Goal: Task Accomplishment & Management: Manage account settings

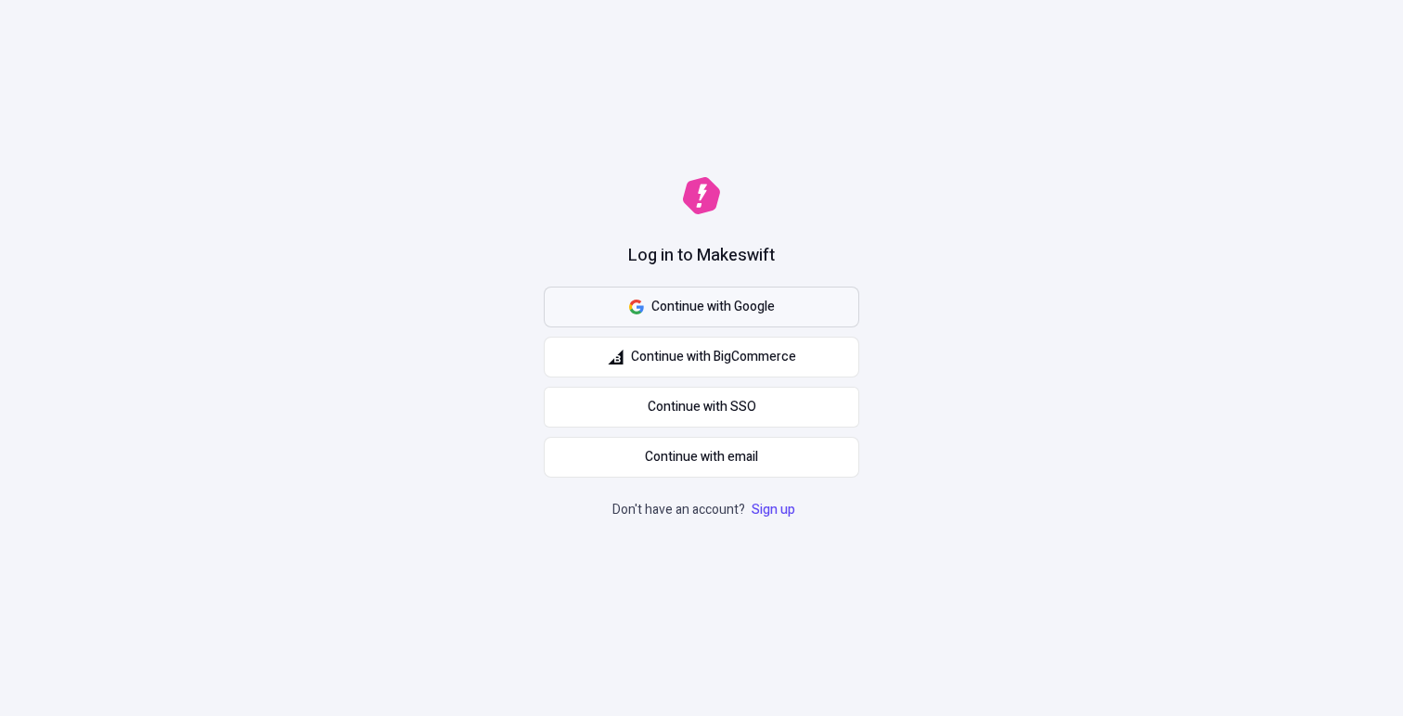
click at [623, 295] on button "Continue with Google" at bounding box center [702, 307] width 316 height 41
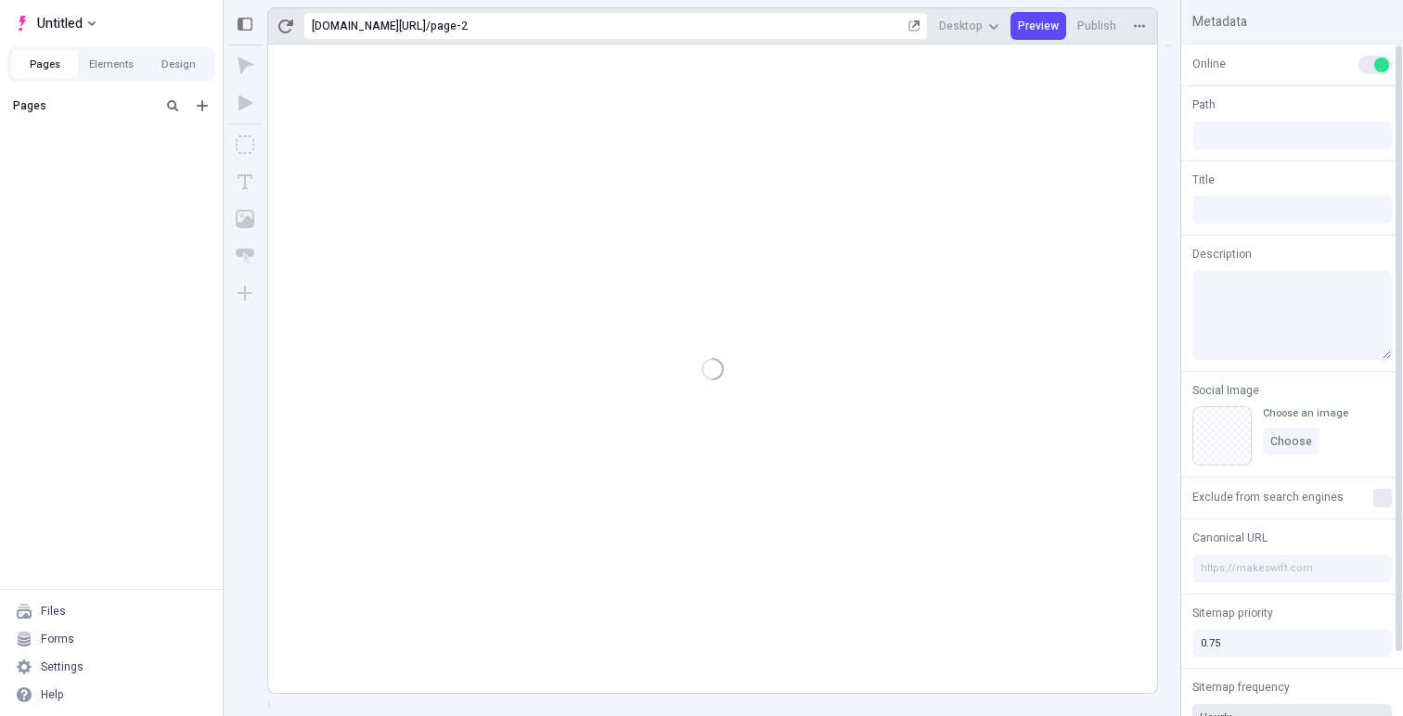
type input "/page-2"
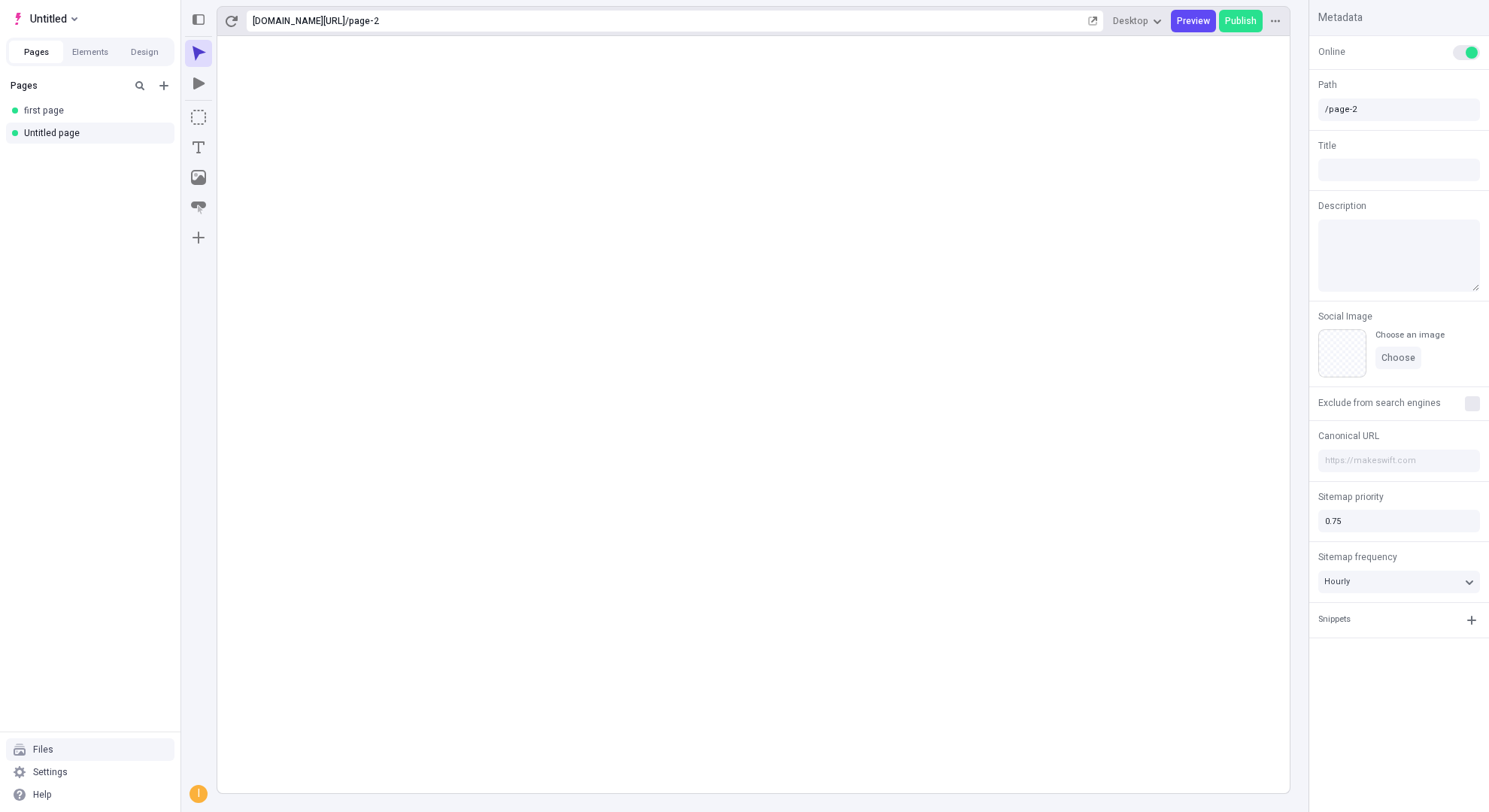
click at [57, 579] on div "Files" at bounding box center [90, 750] width 169 height 23
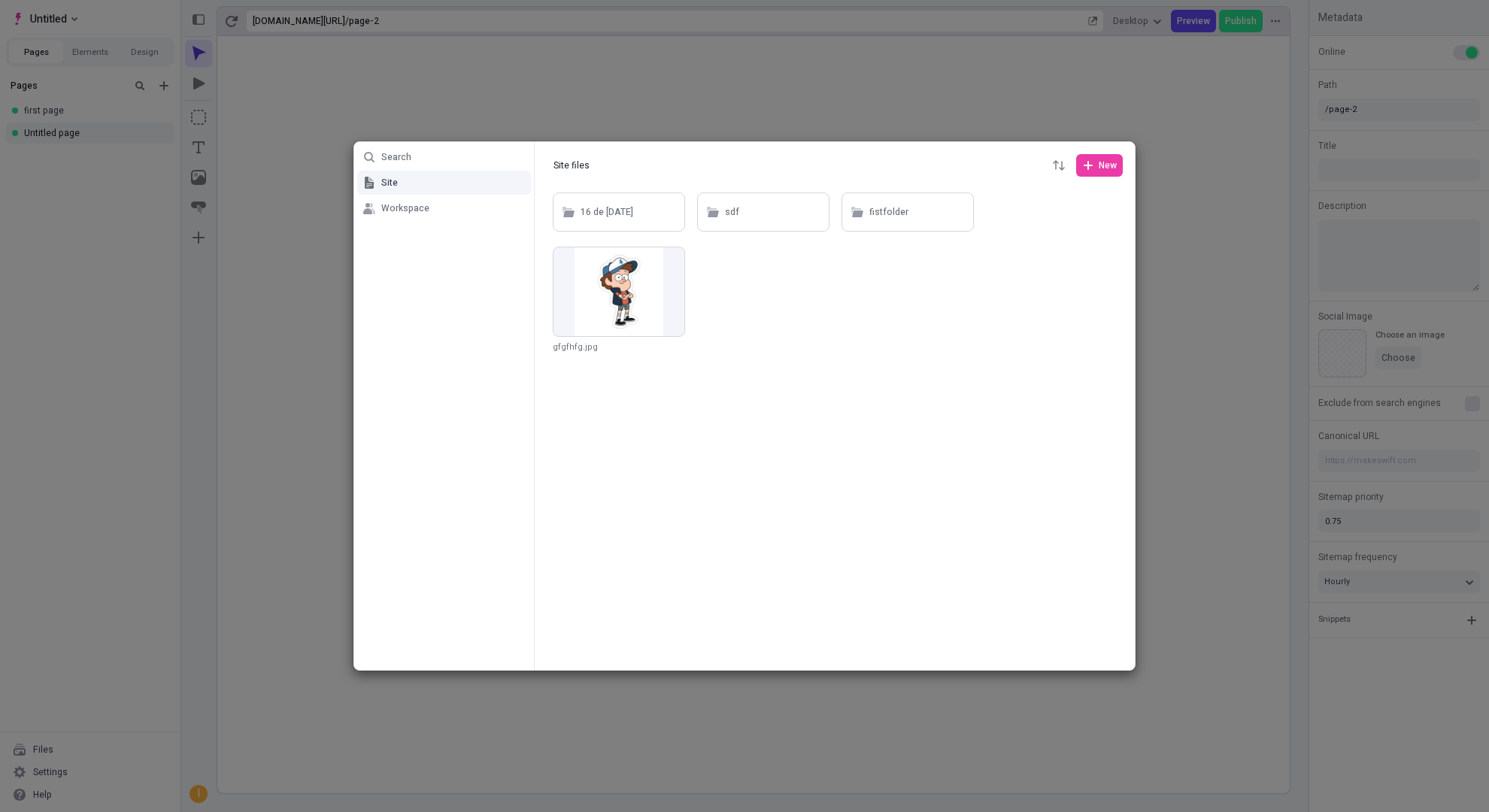
click at [86, 579] on div "Search Site Workspace Site files Site files New 16 de sep 3 sdf fistfolder gfgf…" at bounding box center [744, 406] width 1489 height 812
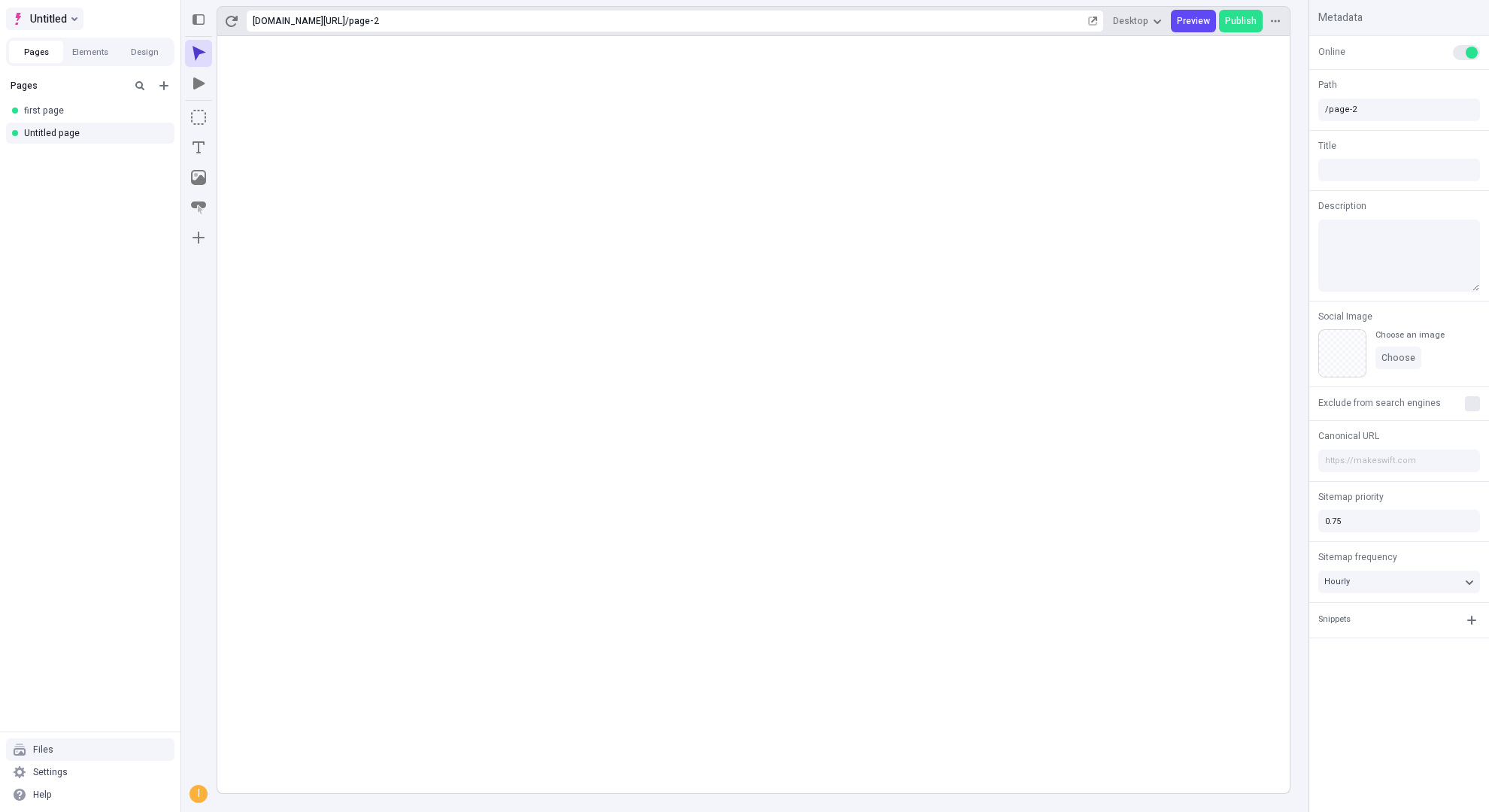
click at [82, 26] on button "Untitled" at bounding box center [45, 19] width 78 height 23
click at [81, 24] on button "Untitled" at bounding box center [45, 19] width 78 height 23
click at [96, 579] on div "Settings" at bounding box center [90, 772] width 169 height 23
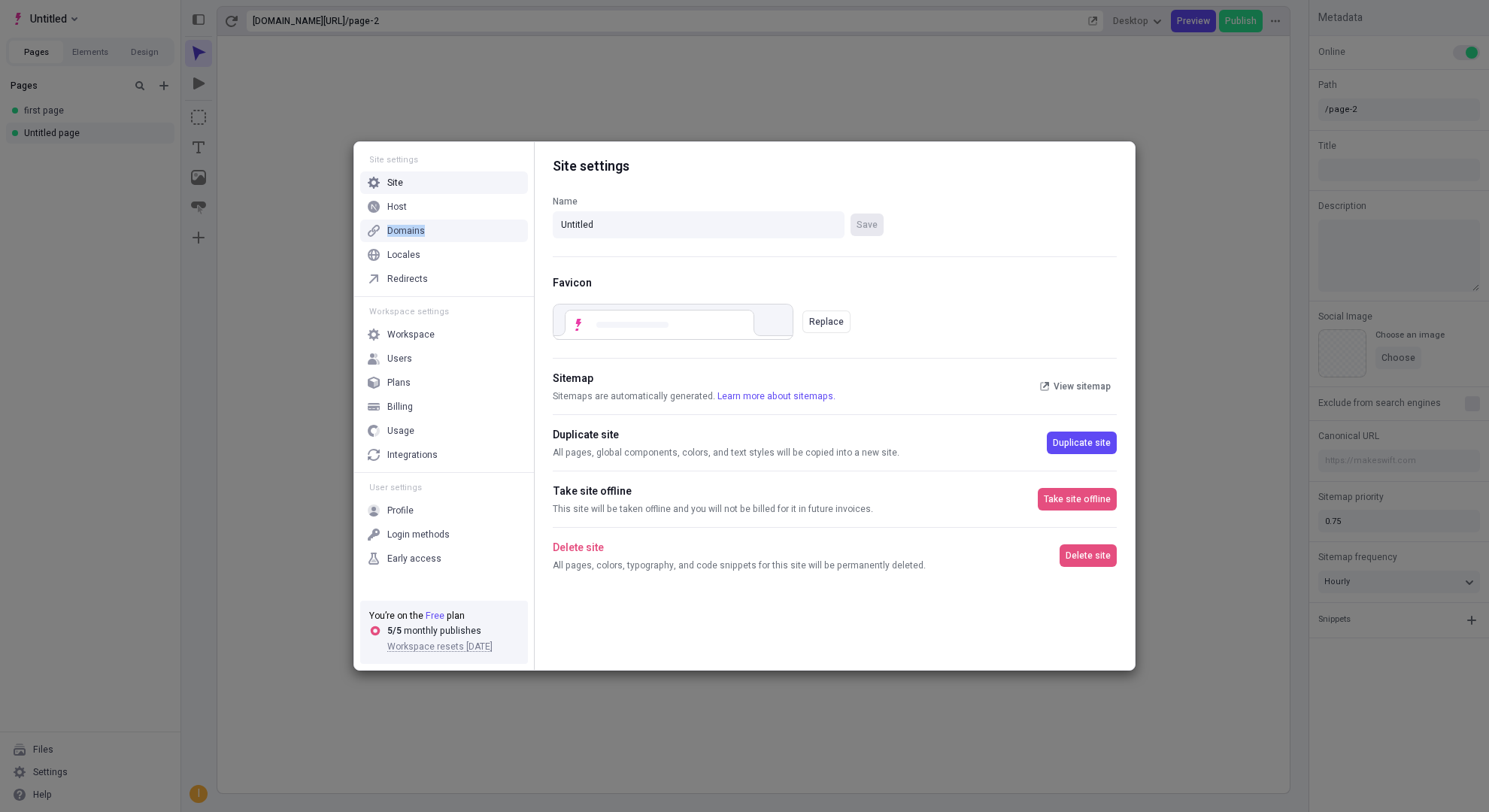
click at [475, 224] on div "Domains" at bounding box center [444, 231] width 168 height 23
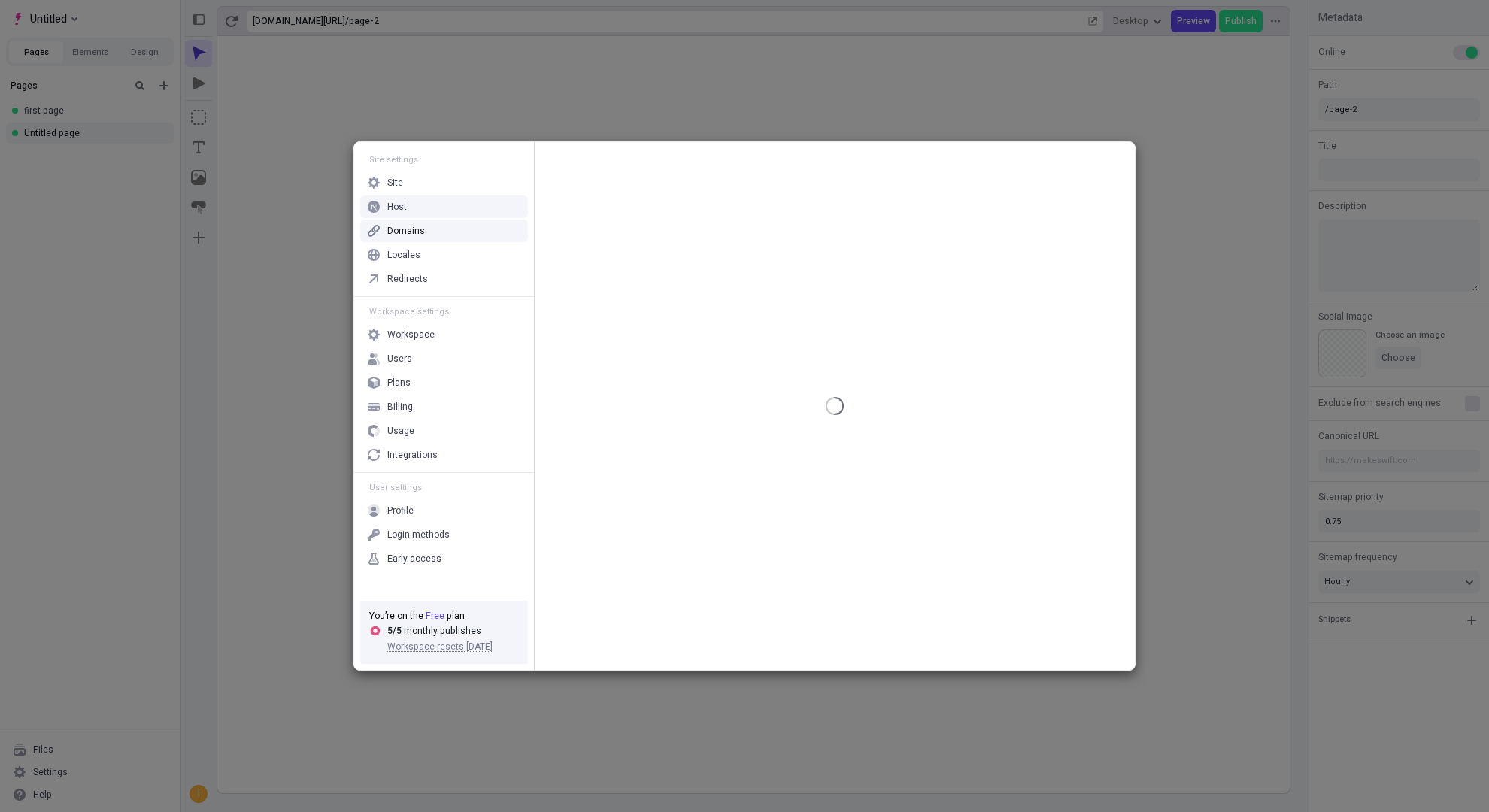
click at [459, 205] on div "Host" at bounding box center [444, 207] width 168 height 23
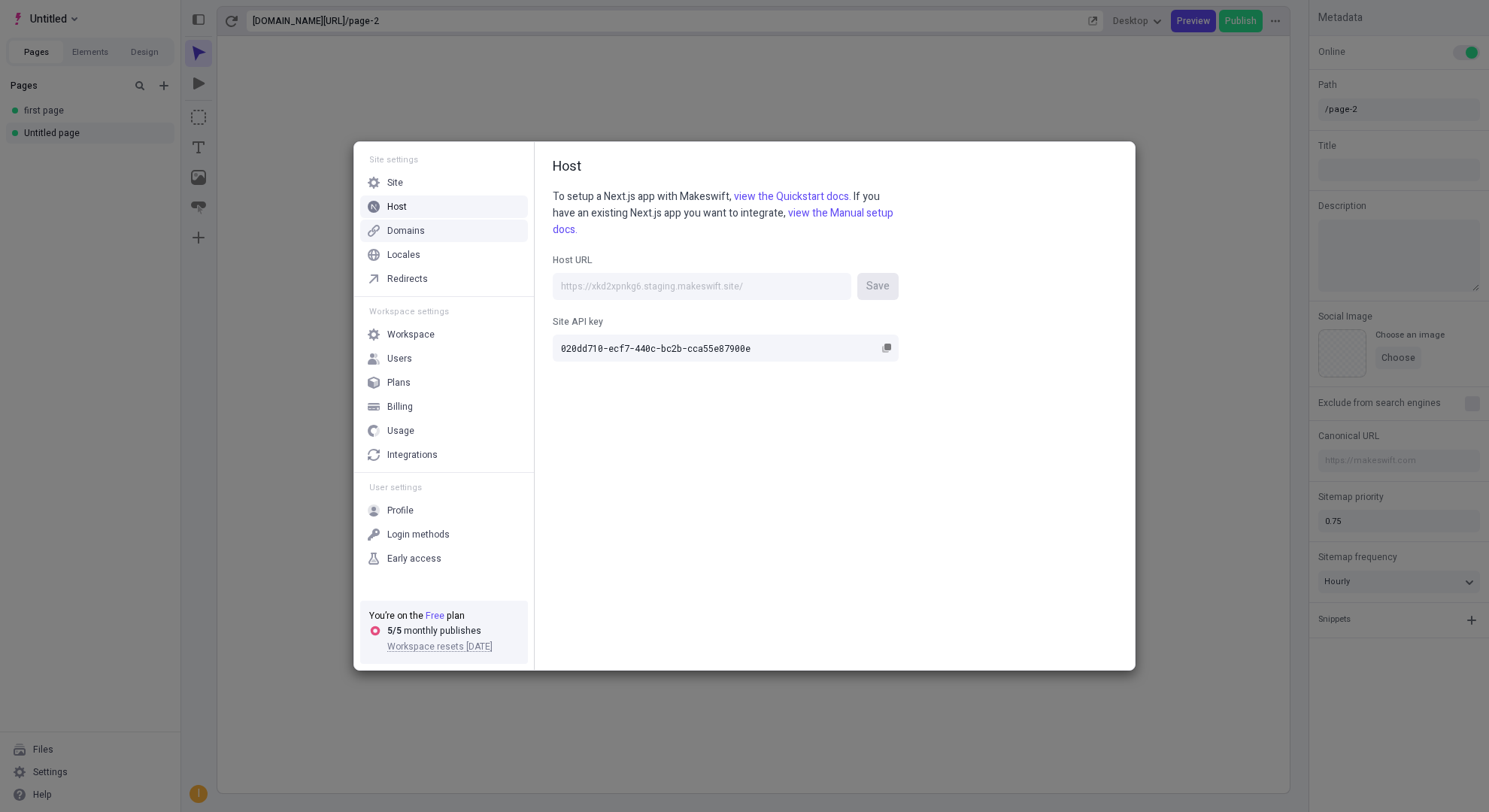
click at [445, 234] on div "Domains" at bounding box center [444, 231] width 168 height 23
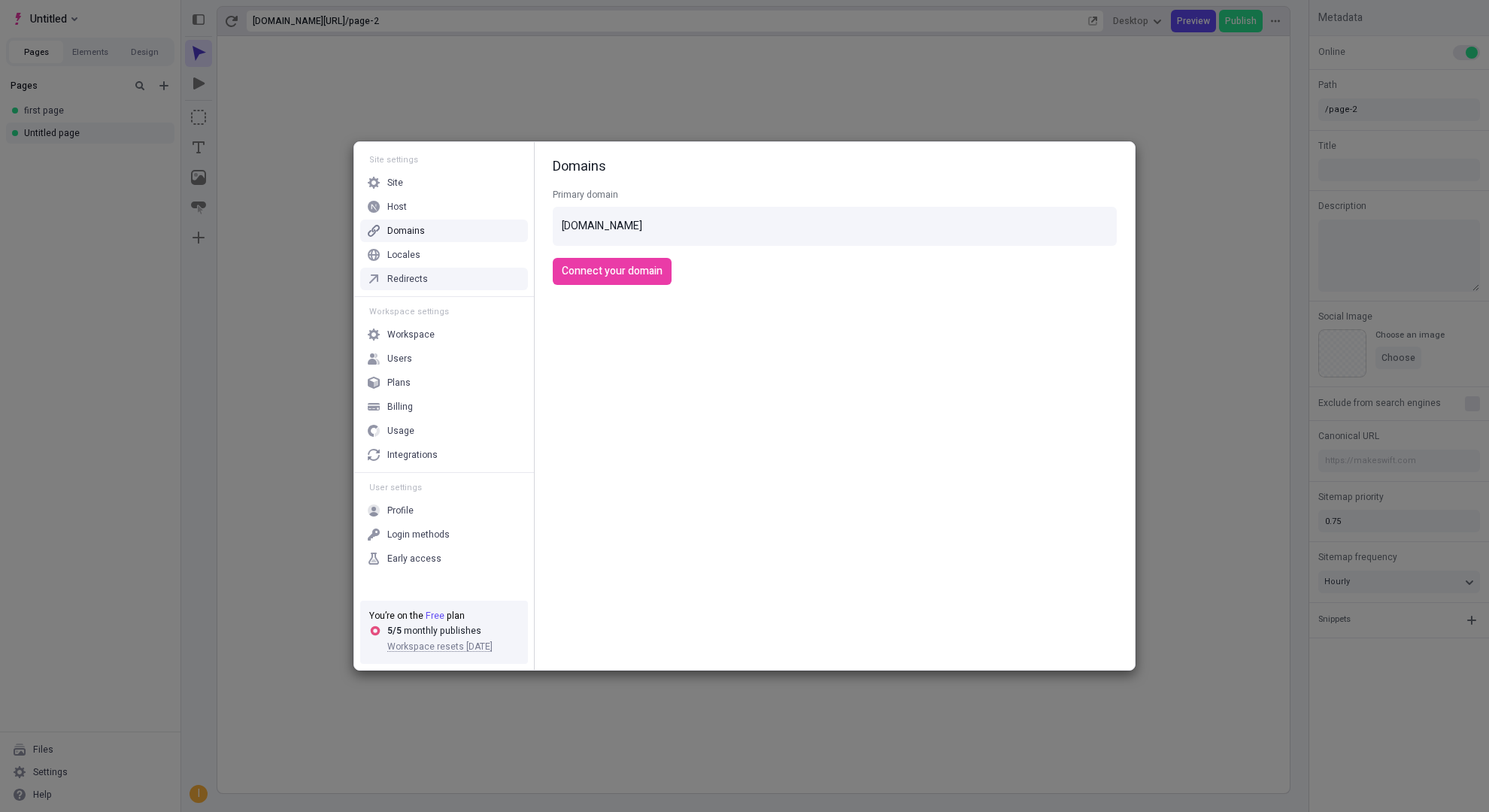
click at [439, 271] on div "Redirects" at bounding box center [444, 279] width 168 height 23
click at [436, 264] on div "Locales" at bounding box center [444, 255] width 168 height 23
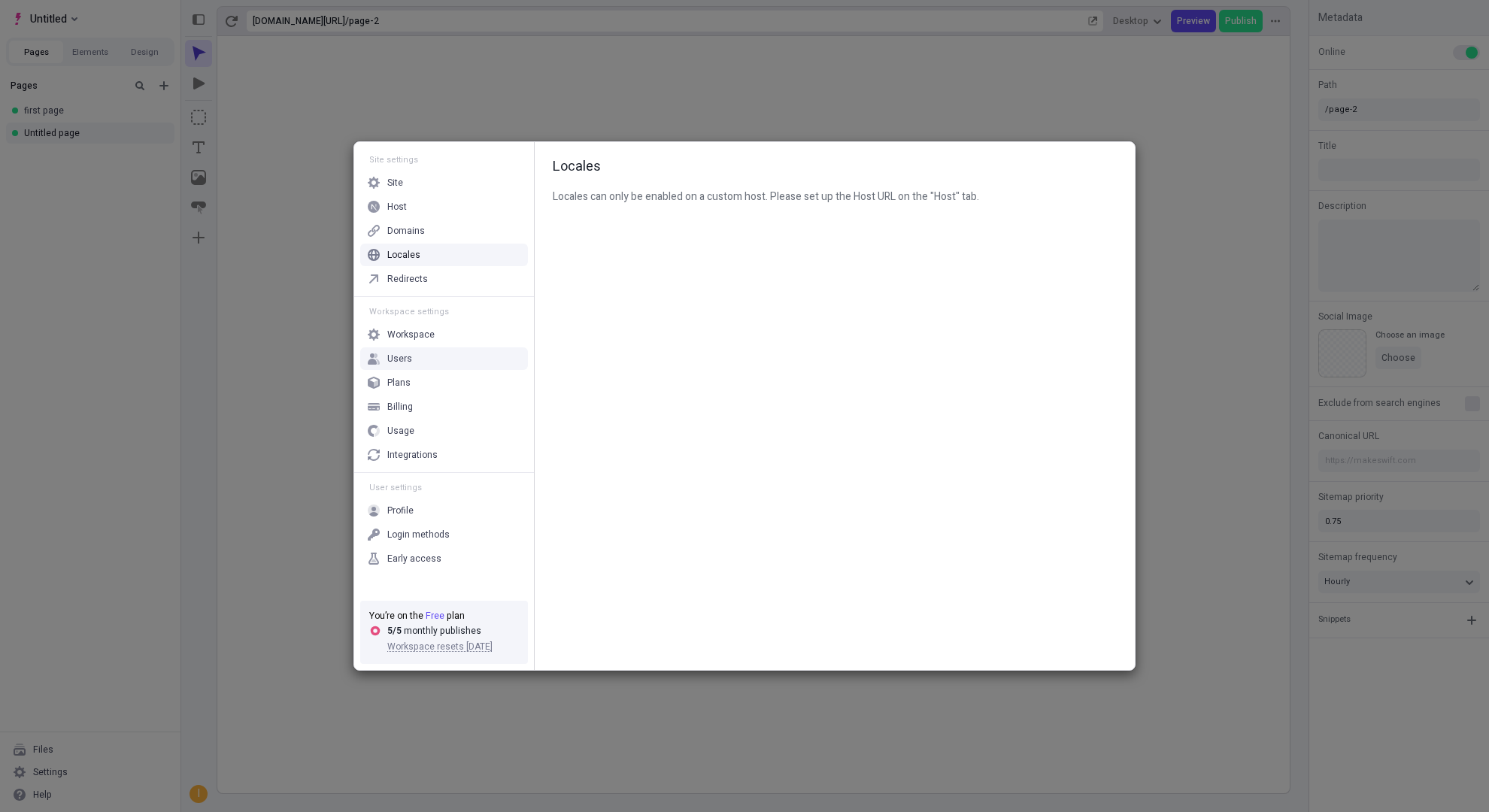
click at [427, 355] on div "Users" at bounding box center [444, 359] width 168 height 23
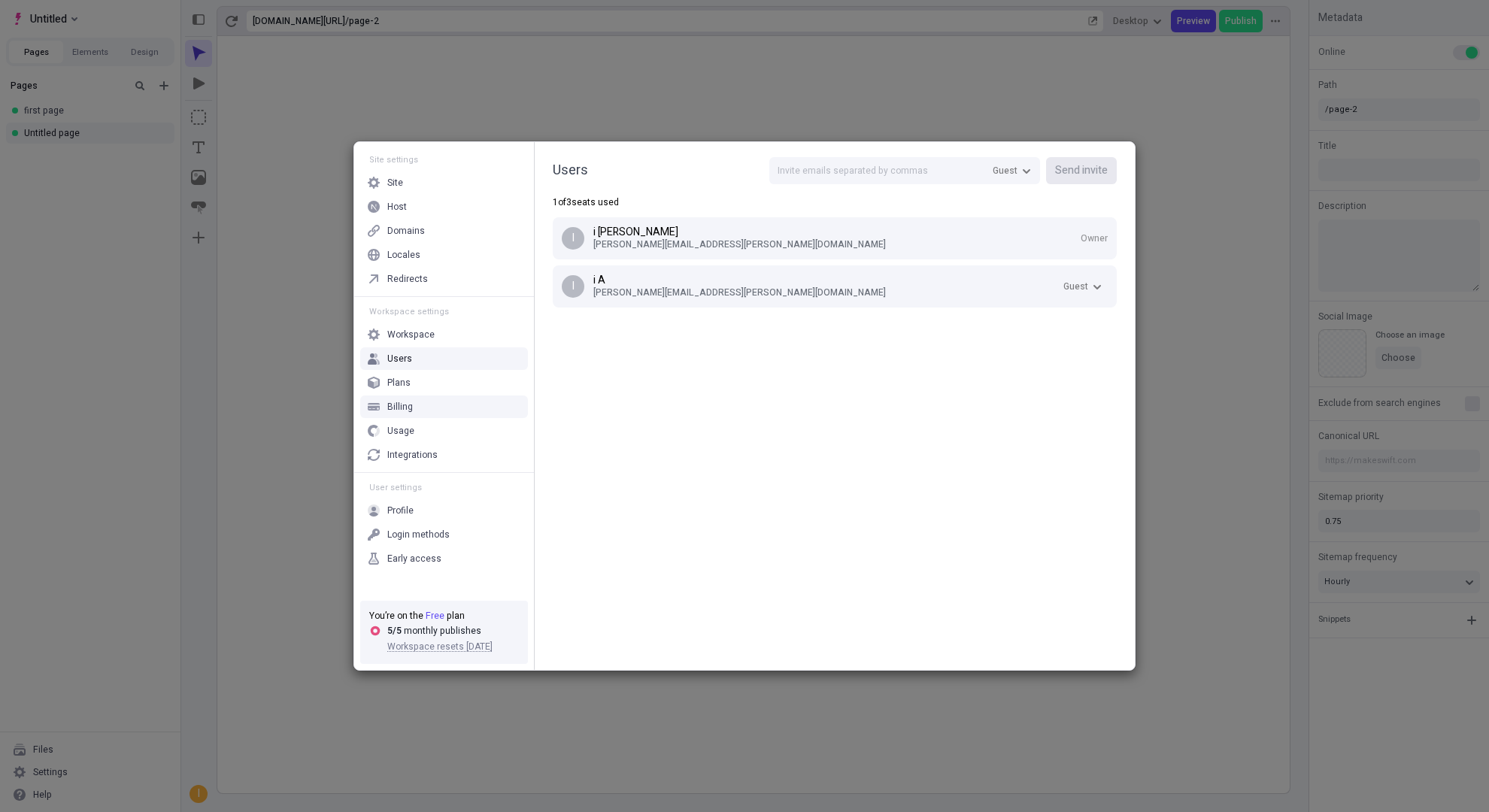
click at [225, 502] on div "Site settings Site Host Domains Locales Redirects Workspace settings Workspace …" at bounding box center [744, 406] width 1489 height 812
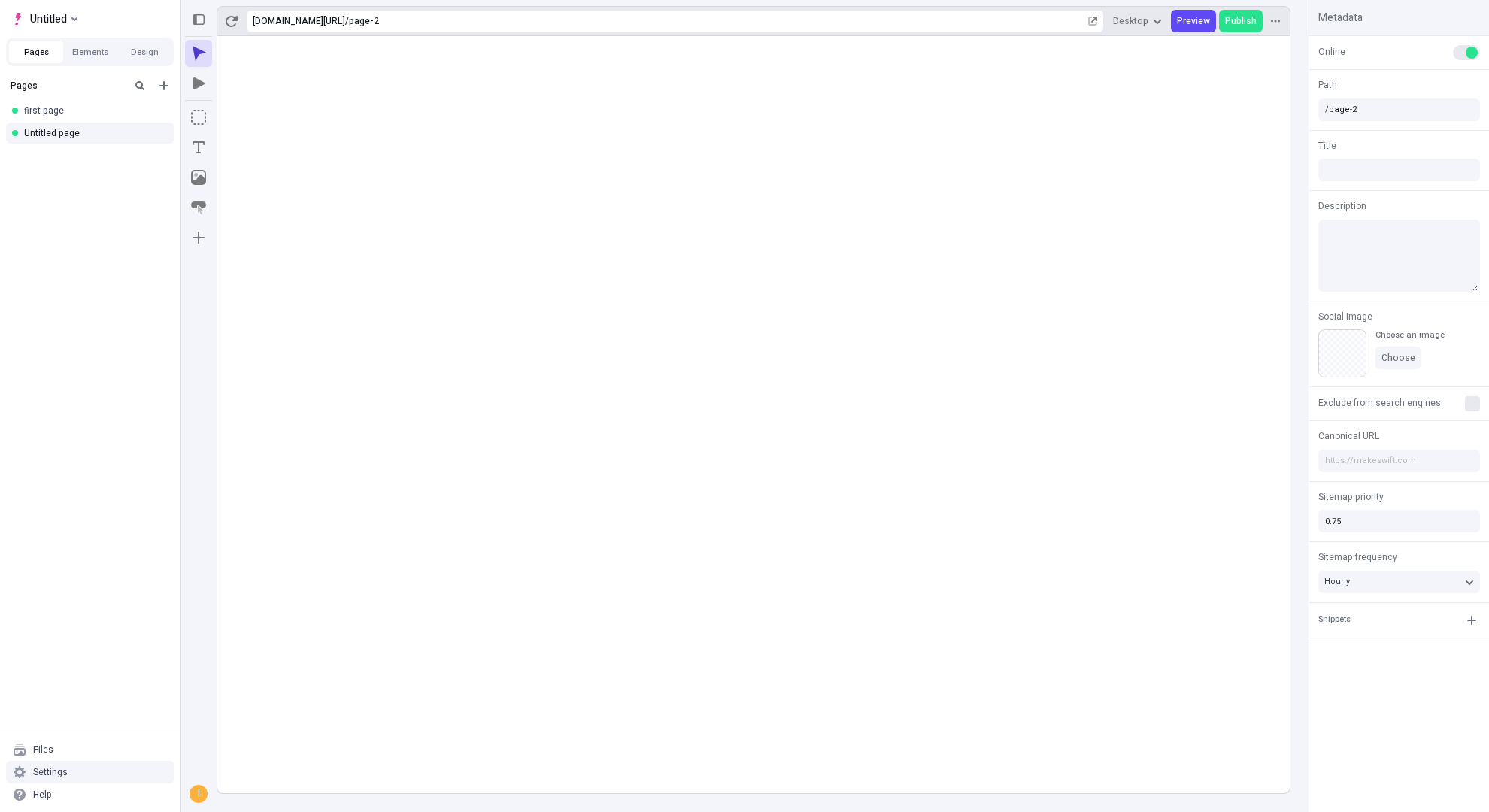
click at [28, 579] on div "Settings" at bounding box center [90, 772] width 169 height 23
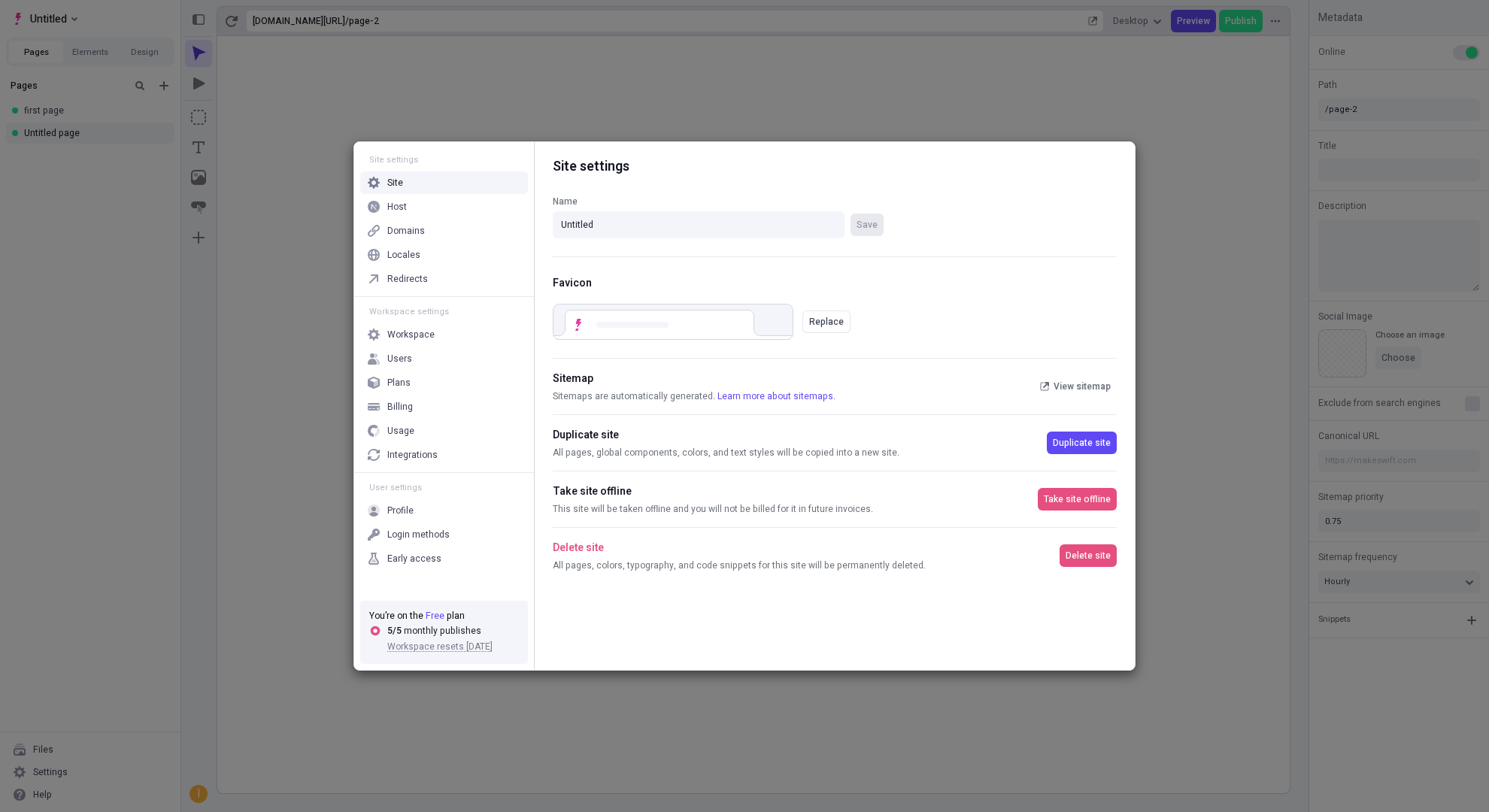
click at [79, 579] on div "Site settings Site Host Domains Locales Redirects Workspace settings Workspace …" at bounding box center [744, 406] width 1489 height 812
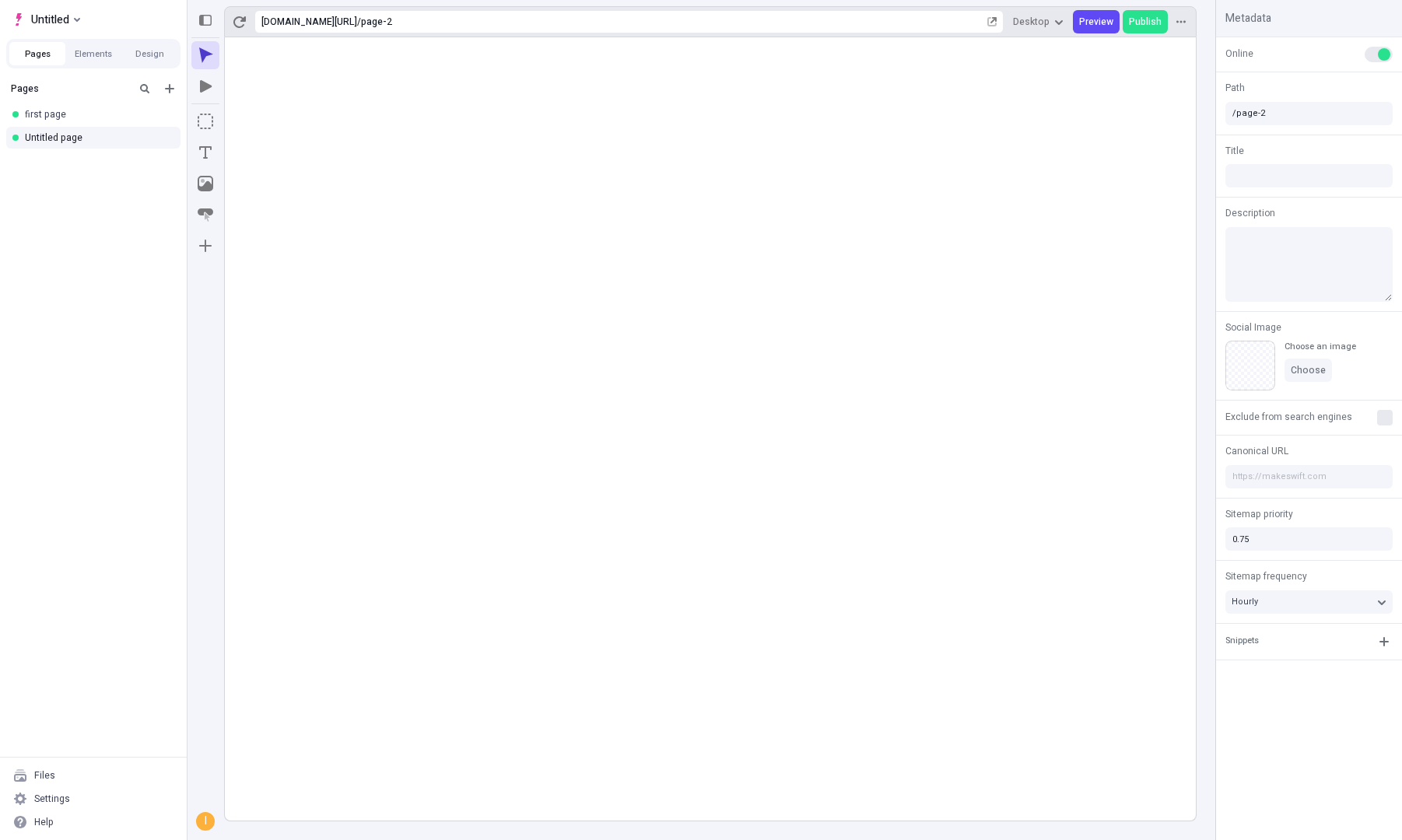
click at [565, 213] on rect at bounding box center [710, 429] width 971 height 783
type input "/page-2"
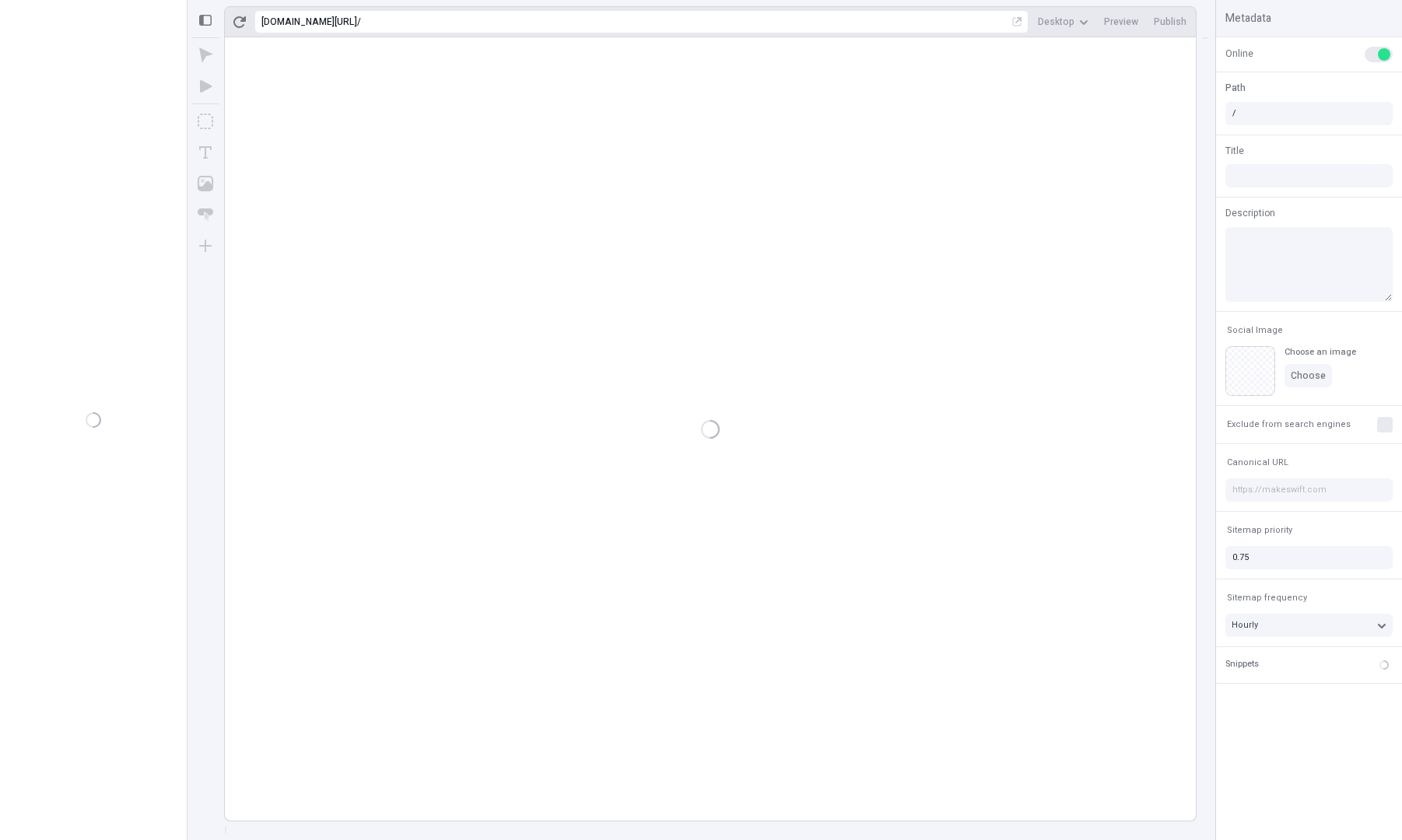
type input "/page-2"
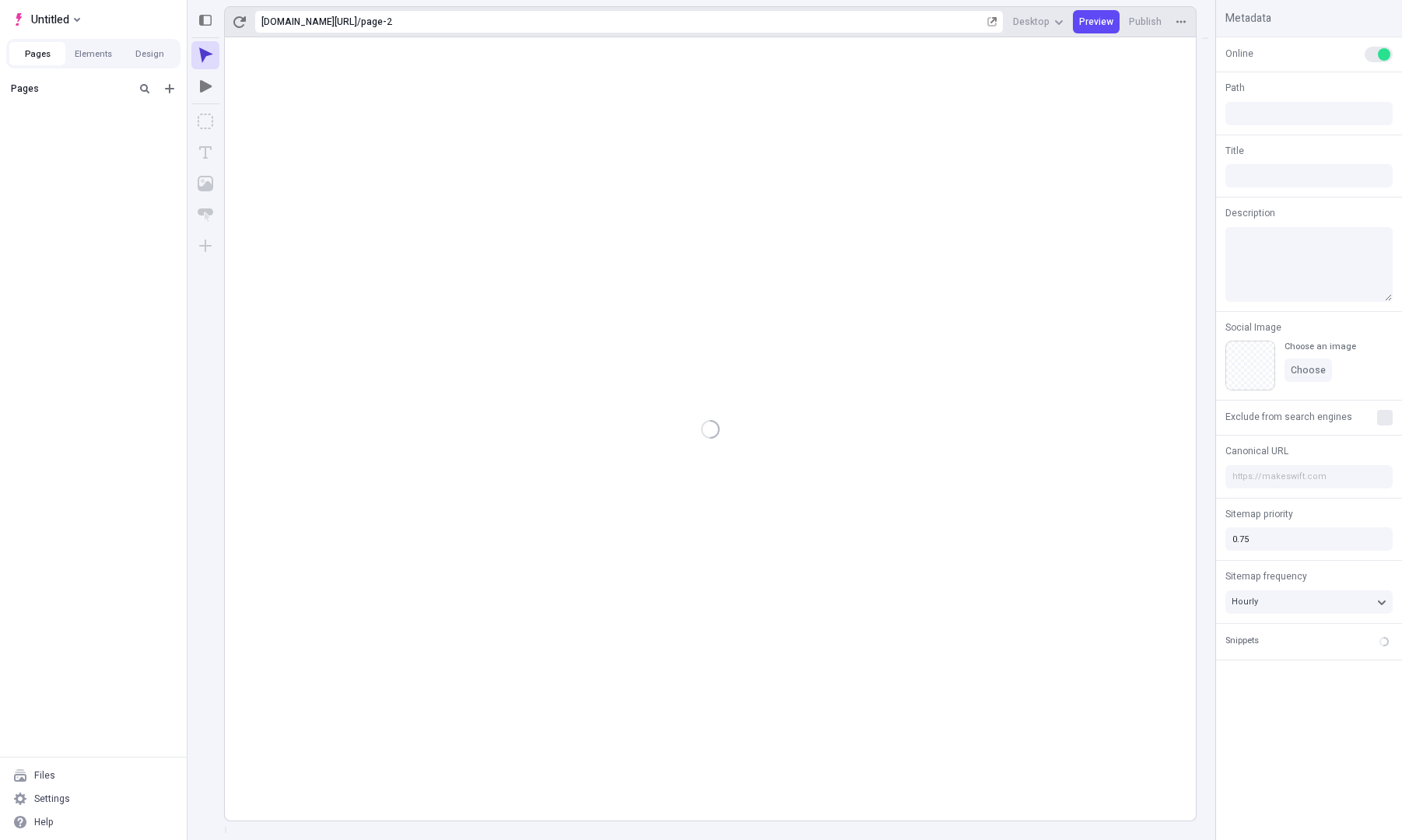
type input "/page-2"
click at [877, 281] on rect at bounding box center [710, 429] width 971 height 783
click at [1189, 8] on div "[URL][DOMAIN_NAME] / page-2 Desktop Preview Publish" at bounding box center [710, 21] width 973 height 31
click at [1185, 16] on button "button" at bounding box center [1181, 22] width 23 height 23
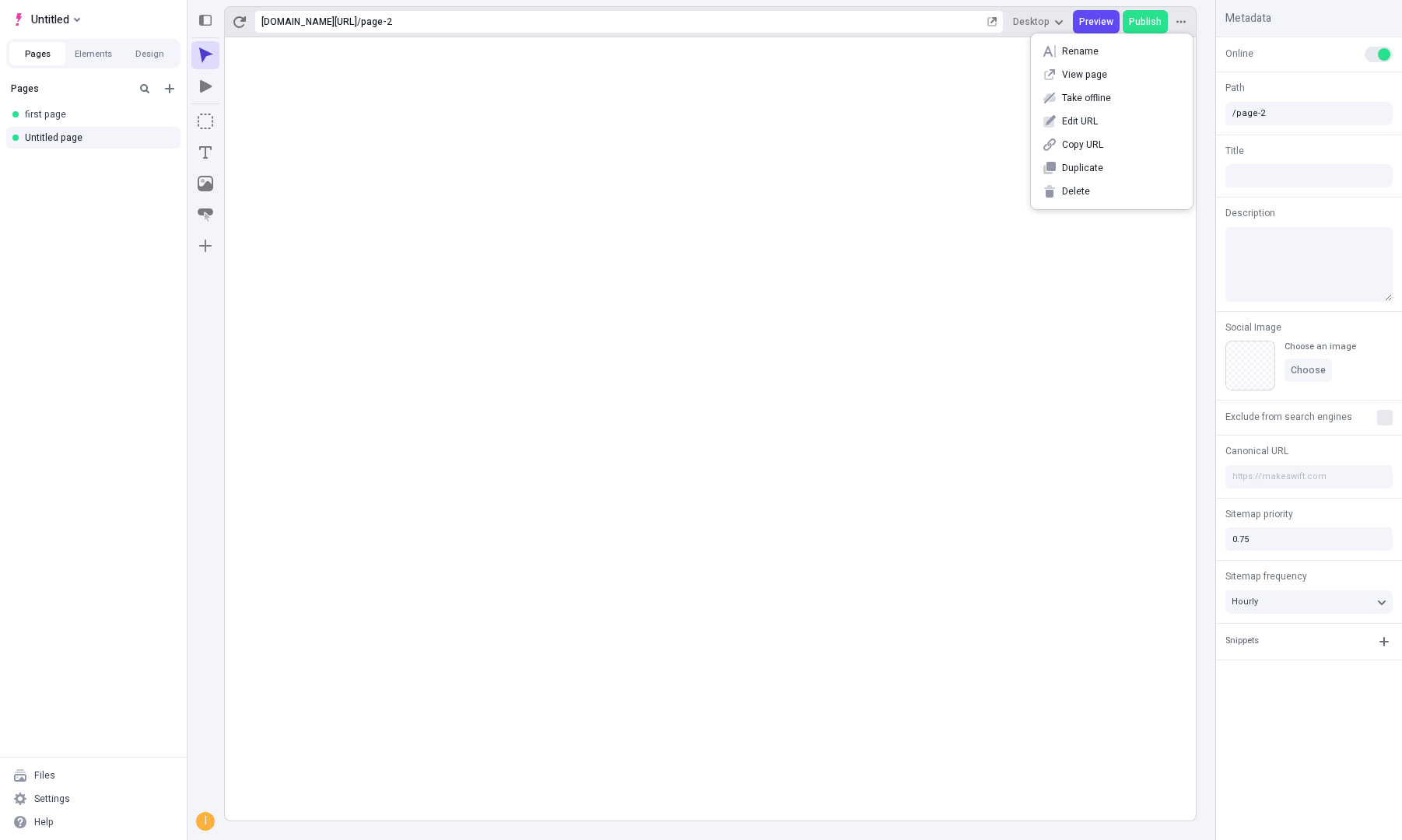
click at [1052, 241] on rect at bounding box center [710, 429] width 971 height 783
click at [38, 13] on span "Untitled" at bounding box center [49, 19] width 38 height 18
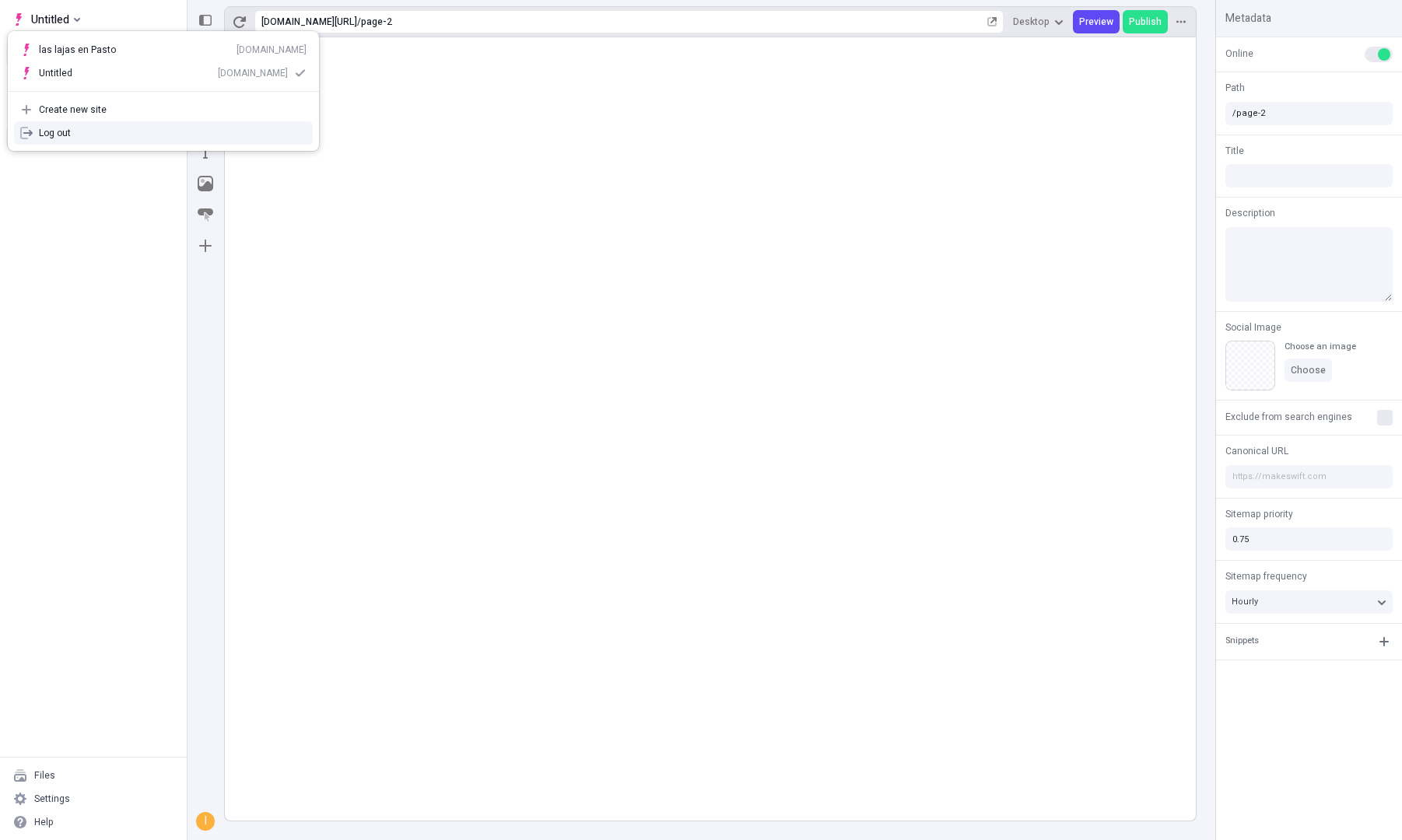
click at [44, 135] on div "Log out" at bounding box center [172, 132] width 267 height 13
